Goal: Information Seeking & Learning: Learn about a topic

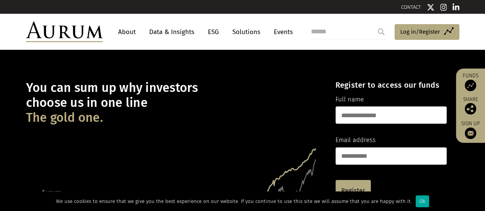
click at [184, 29] on link "Data & Insights" at bounding box center [171, 32] width 53 height 14
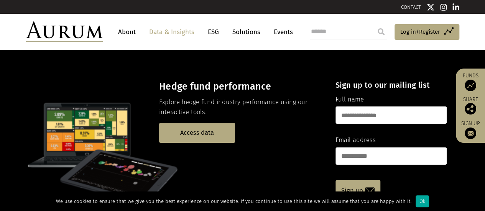
click at [471, 87] on img at bounding box center [471, 86] width 12 height 12
